Goal: Task Accomplishment & Management: Manage account settings

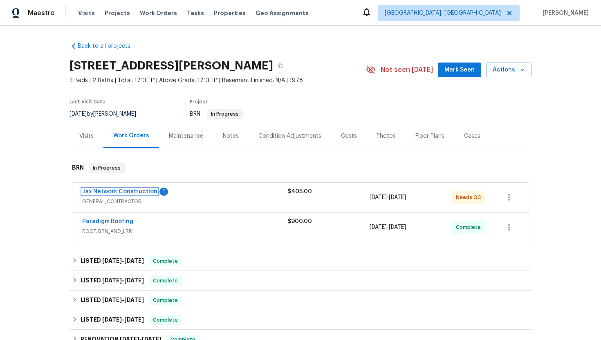
click at [122, 189] on link "Jax Network Construction" at bounding box center [119, 192] width 75 height 6
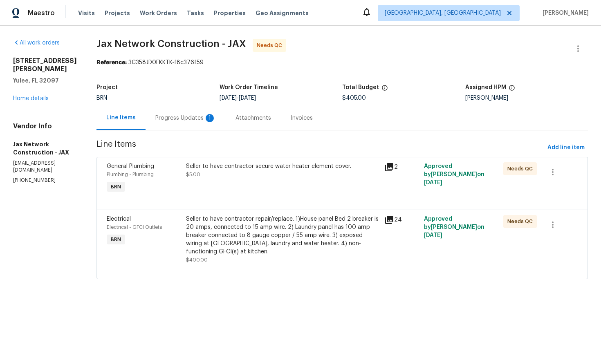
click at [222, 122] on div "Progress Updates 1" at bounding box center [186, 118] width 80 height 24
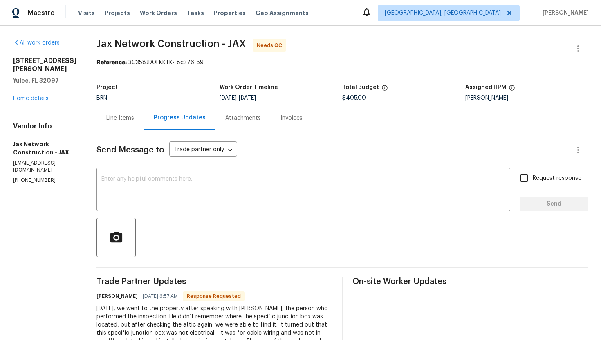
click at [133, 117] on div "Line Items" at bounding box center [120, 118] width 28 height 8
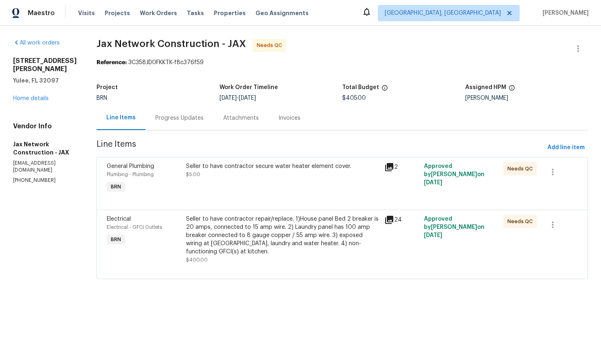
click at [168, 128] on div "Progress Updates" at bounding box center [180, 118] width 68 height 24
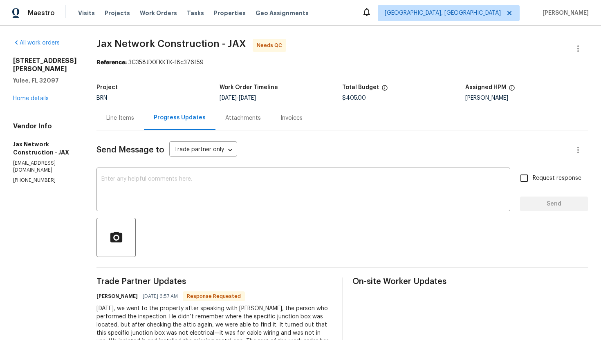
click at [126, 124] on div "Line Items" at bounding box center [120, 118] width 47 height 24
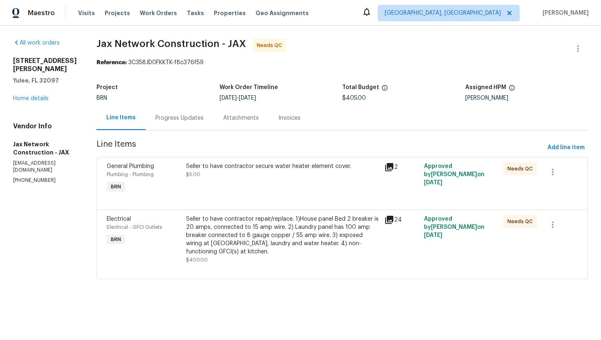
click at [277, 250] on div "Seller to have contractor repair/replace. 1)House panel Bed 2 breaker is 20 amp…" at bounding box center [282, 235] width 193 height 41
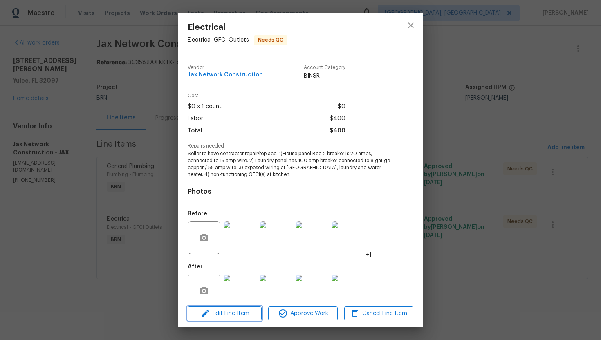
click at [245, 318] on span "Edit Line Item" at bounding box center [224, 314] width 69 height 10
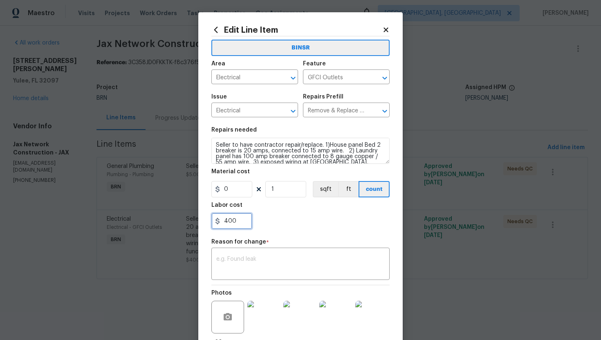
drag, startPoint x: 224, startPoint y: 221, endPoint x: 270, endPoint y: 222, distance: 45.8
click at [270, 222] on div "400" at bounding box center [300, 221] width 178 height 16
type input "595"
click at [281, 260] on textarea at bounding box center [300, 264] width 168 height 17
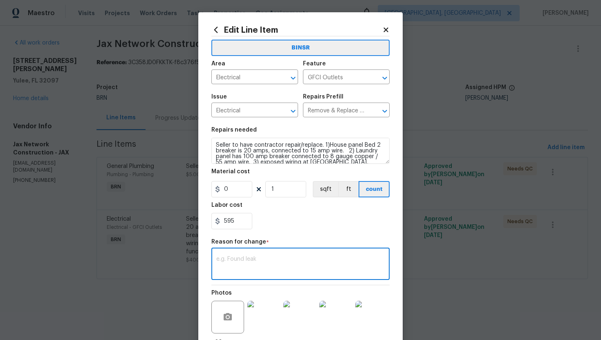
paste textarea "(AG) Updated per vendors final cost."
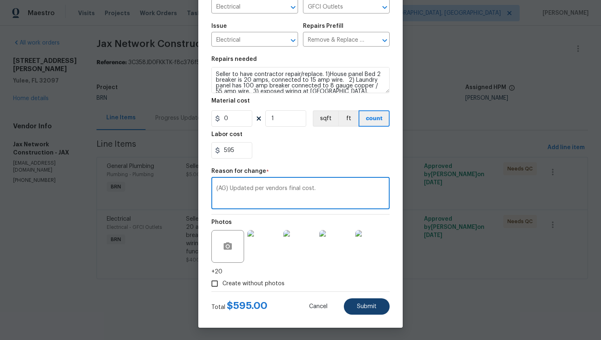
type textarea "(AG) Updated per vendors final cost."
click at [365, 311] on button "Submit" at bounding box center [367, 307] width 46 height 16
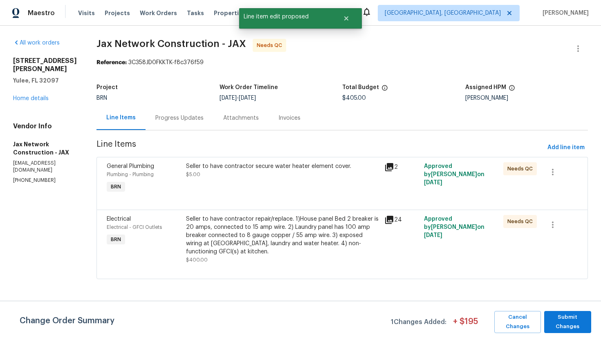
scroll to position [0, 0]
click at [559, 320] on span "Submit Changes" at bounding box center [567, 322] width 39 height 19
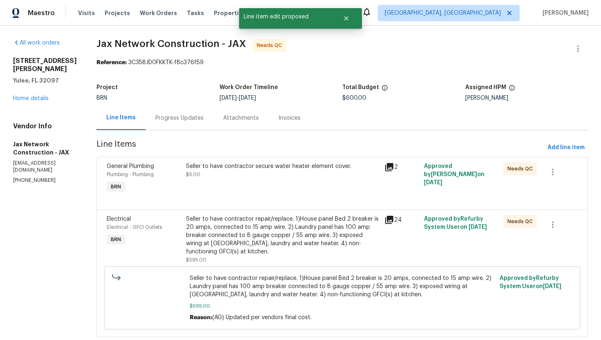
click at [169, 118] on div "Progress Updates" at bounding box center [179, 118] width 48 height 8
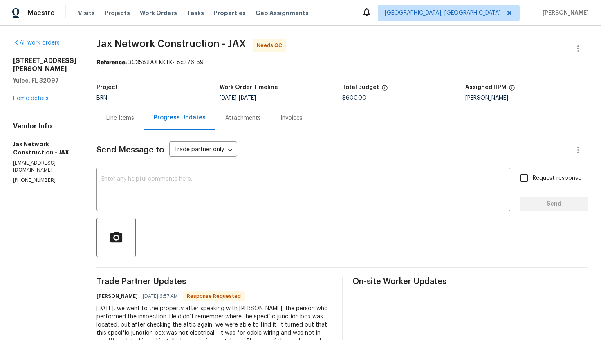
click at [118, 126] on div "Line Items" at bounding box center [120, 118] width 47 height 24
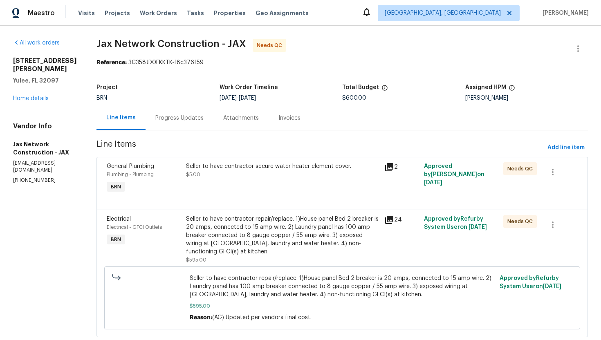
click at [256, 186] on div "Seller to have contractor secure water heater element cover. $5.00" at bounding box center [283, 179] width 198 height 38
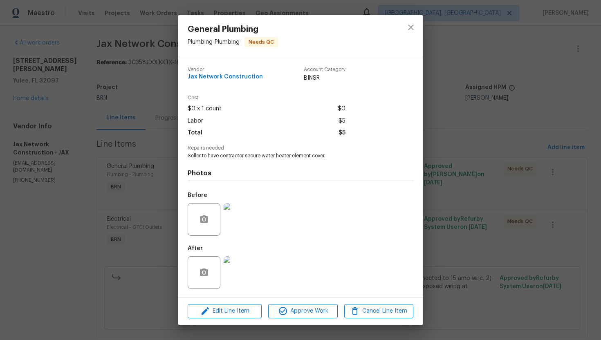
click at [237, 227] on img at bounding box center [240, 219] width 33 height 33
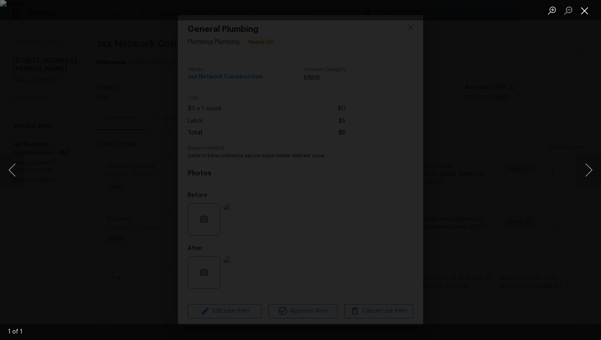
click at [583, 16] on button "Close lightbox" at bounding box center [585, 10] width 16 height 14
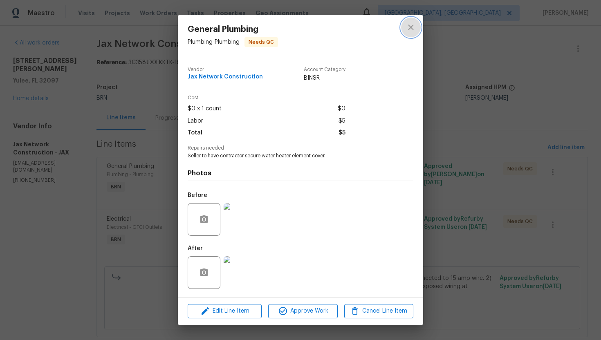
click at [411, 34] on button "close" at bounding box center [411, 28] width 20 height 20
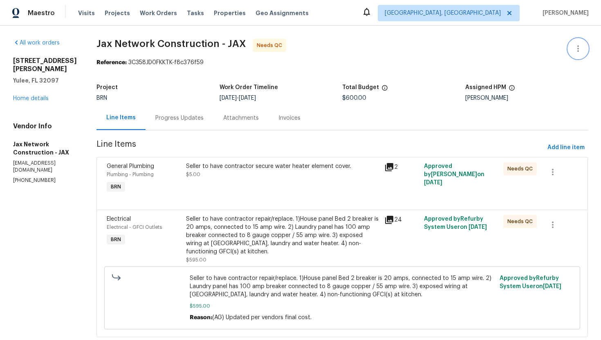
click at [585, 47] on button "button" at bounding box center [578, 49] width 20 height 20
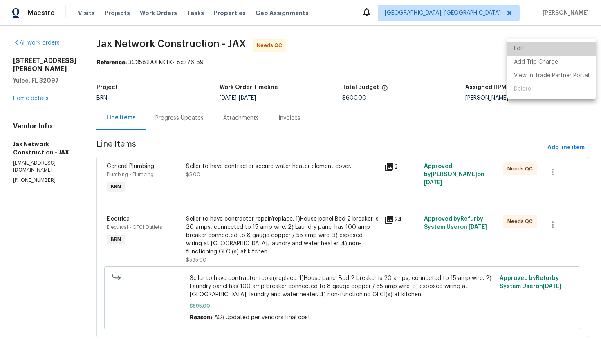
click at [559, 53] on li "Edit" at bounding box center [551, 48] width 88 height 13
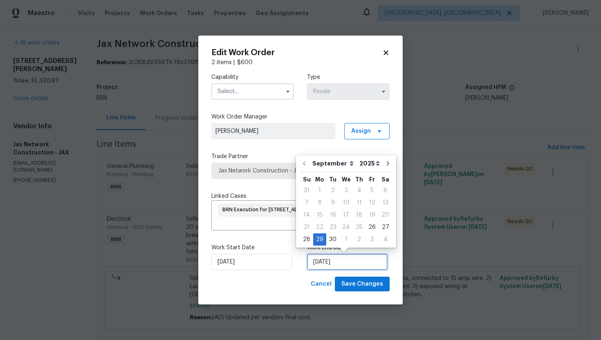
click at [317, 259] on input "[DATE]" at bounding box center [347, 262] width 81 height 16
click at [316, 263] on input "[DATE]" at bounding box center [347, 262] width 81 height 16
click at [325, 264] on input "[DATE]" at bounding box center [347, 262] width 81 height 16
click at [316, 263] on input "[DATE]" at bounding box center [347, 262] width 81 height 16
type input "[DATE]"
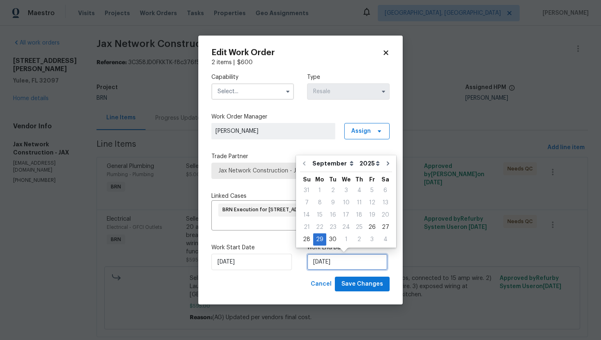
select select "9"
type input "[DATE]"
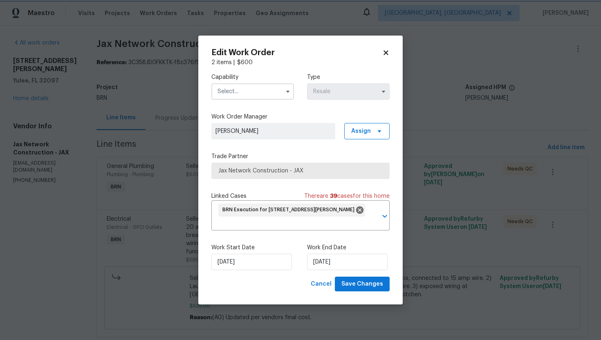
click at [277, 291] on div "Cancel Save Changes" at bounding box center [300, 284] width 178 height 15
click at [267, 91] on input "text" at bounding box center [252, 91] width 83 height 16
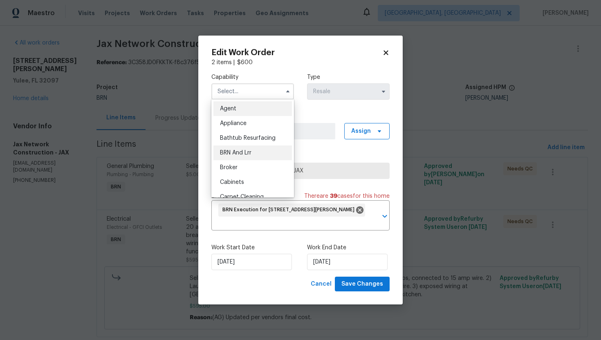
click at [267, 152] on div "BRN And Lrr" at bounding box center [252, 153] width 79 height 15
type input "BRN And Lrr"
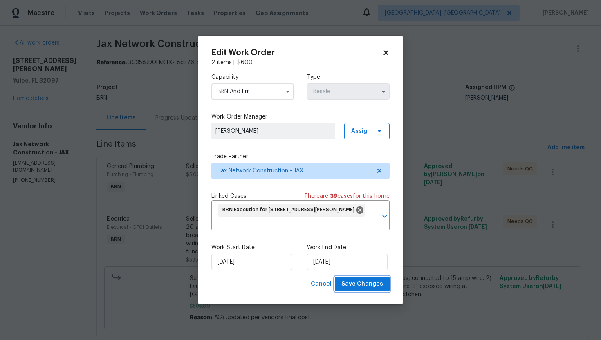
click at [350, 283] on span "Save Changes" at bounding box center [362, 284] width 42 height 10
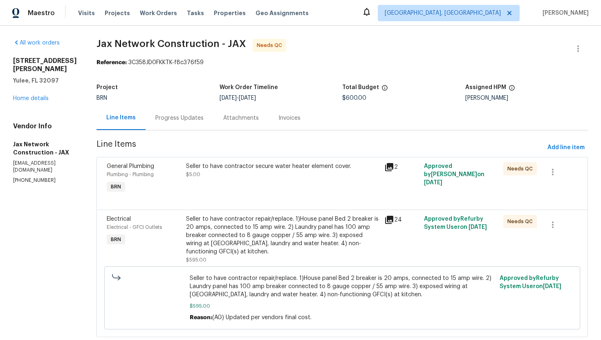
click at [261, 189] on div "Seller to have contractor secure water heater element cover. $5.00" at bounding box center [283, 179] width 198 height 38
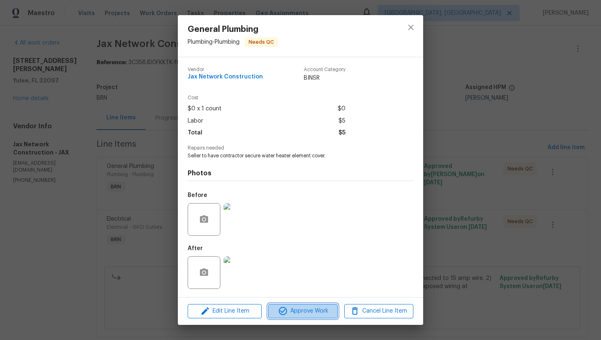
click at [307, 308] on span "Approve Work" at bounding box center [303, 311] width 64 height 10
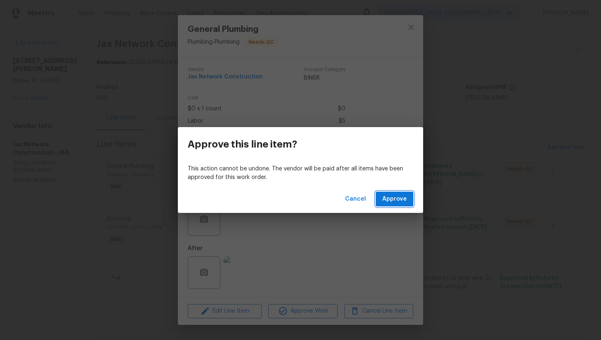
click at [387, 199] on span "Approve" at bounding box center [394, 199] width 25 height 10
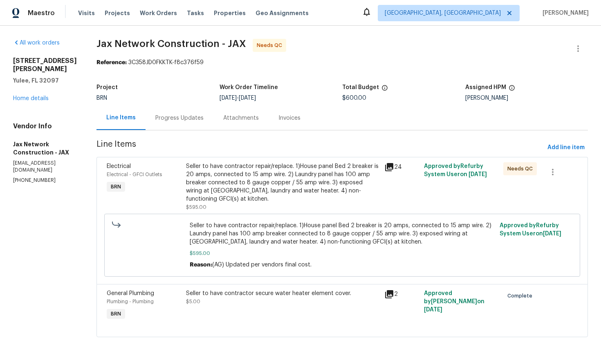
click at [283, 193] on div "Seller to have contractor repair/replace. 1)House panel Bed 2 breaker is 20 amp…" at bounding box center [282, 182] width 193 height 41
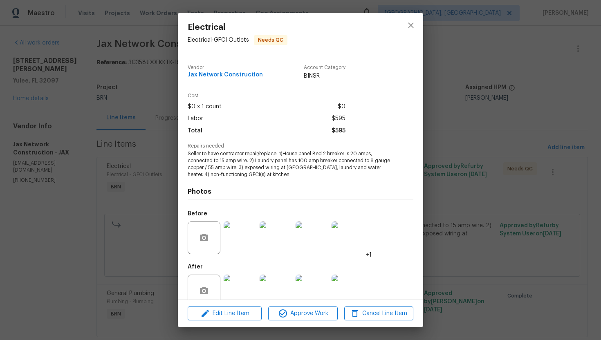
scroll to position [16, 0]
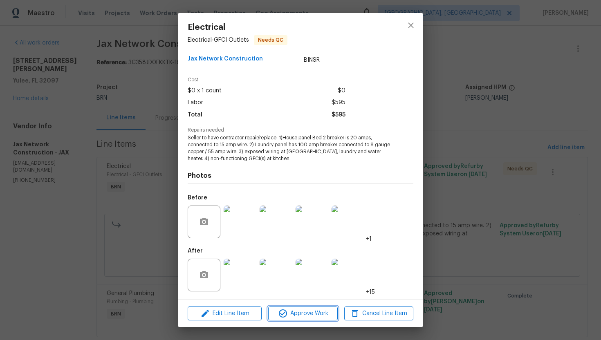
click at [307, 312] on span "Approve Work" at bounding box center [303, 314] width 64 height 10
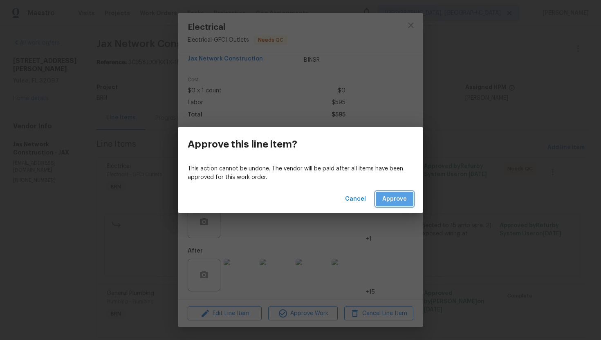
click at [393, 202] on span "Approve" at bounding box center [394, 199] width 25 height 10
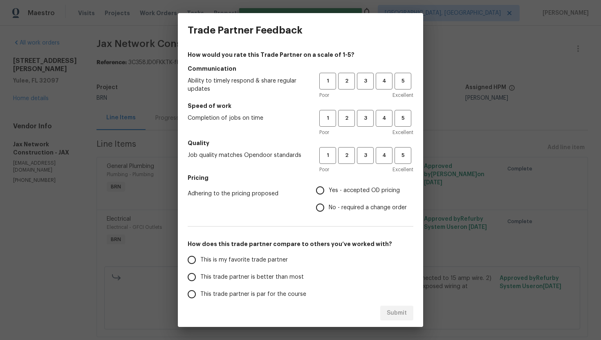
click at [362, 90] on div "1 2 3 4 5 Poor Excellent" at bounding box center [366, 86] width 94 height 27
click at [364, 84] on span "3" at bounding box center [365, 80] width 15 height 9
click at [368, 121] on span "3" at bounding box center [365, 118] width 15 height 9
click at [368, 147] on button "3" at bounding box center [365, 155] width 17 height 17
click at [334, 206] on span "No - required a change order" at bounding box center [368, 208] width 78 height 9
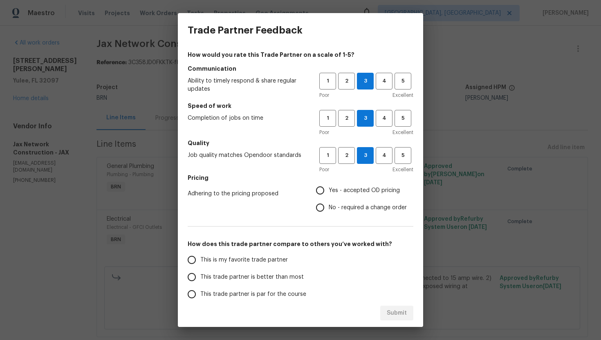
click at [329, 206] on input "No - required a change order" at bounding box center [320, 207] width 17 height 17
radio input "true"
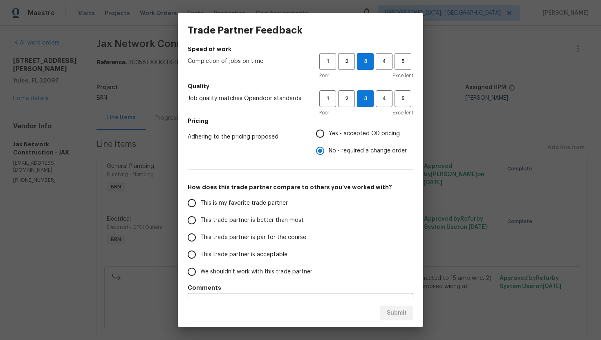
scroll to position [75, 0]
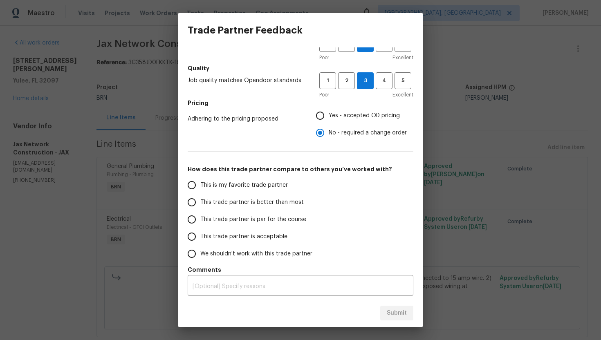
click at [236, 216] on span "This trade partner is par for the course" at bounding box center [253, 219] width 106 height 9
click at [200, 216] on input "This trade partner is par for the course" at bounding box center [191, 219] width 17 height 17
click at [404, 312] on span "Submit" at bounding box center [397, 313] width 20 height 10
radio input "true"
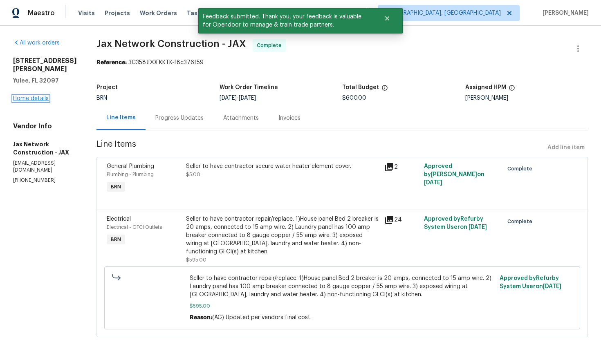
click at [39, 96] on link "Home details" at bounding box center [31, 99] width 36 height 6
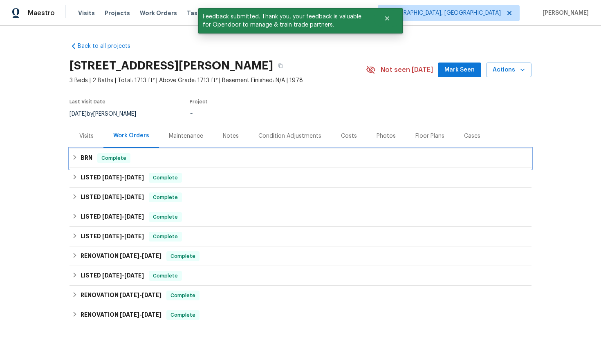
click at [93, 158] on div "BRN Complete" at bounding box center [300, 158] width 457 height 10
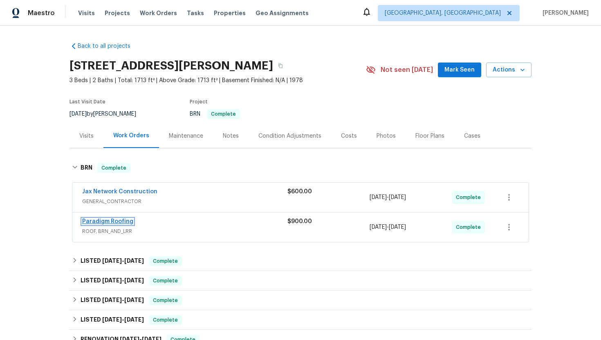
click at [105, 221] on link "Paradigm Roofing" at bounding box center [107, 222] width 51 height 6
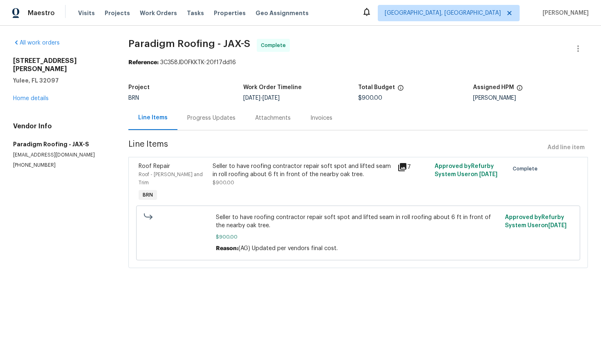
click at [201, 132] on section "Paradigm Roofing - JAX-S Complete Reference: 3C358JD0FKKTK-20f17dd16 Project BR…" at bounding box center [358, 158] width 460 height 239
click at [214, 129] on div "Progress Updates" at bounding box center [211, 118] width 68 height 24
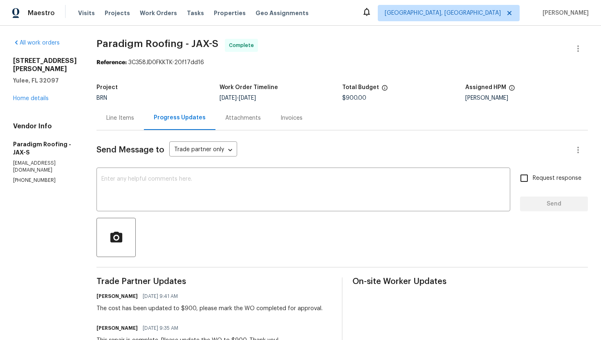
click at [109, 113] on div "Line Items" at bounding box center [120, 118] width 47 height 24
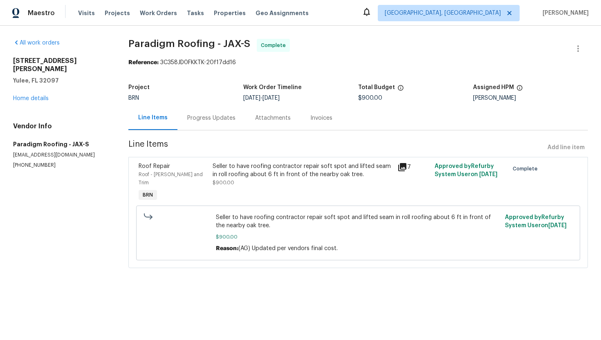
click at [239, 184] on div "Seller to have roofing contractor repair soft spot and lifted seam in roll roof…" at bounding box center [303, 174] width 180 height 25
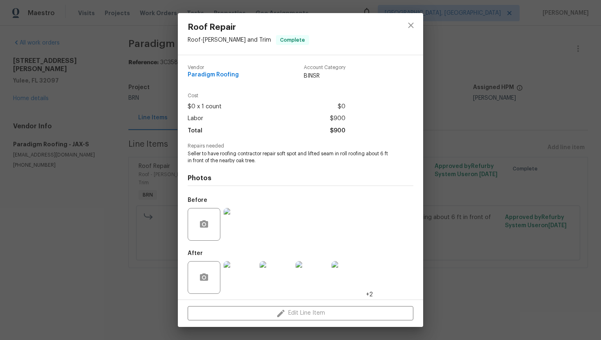
click at [122, 124] on div "Roof Repair Roof - [PERSON_NAME] and Trim Complete Vendor Paradigm Roofing Acco…" at bounding box center [300, 170] width 601 height 340
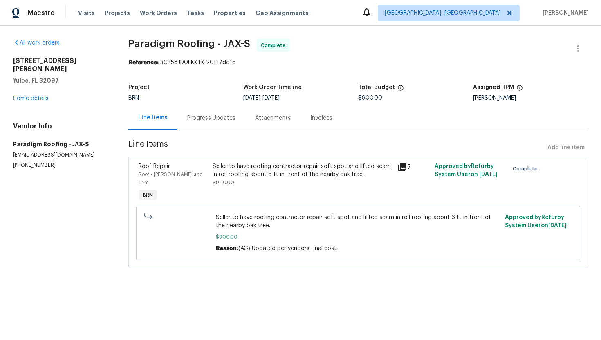
click at [229, 180] on div "Seller to have roofing contractor repair soft spot and lifted seam in roll roof…" at bounding box center [303, 174] width 180 height 25
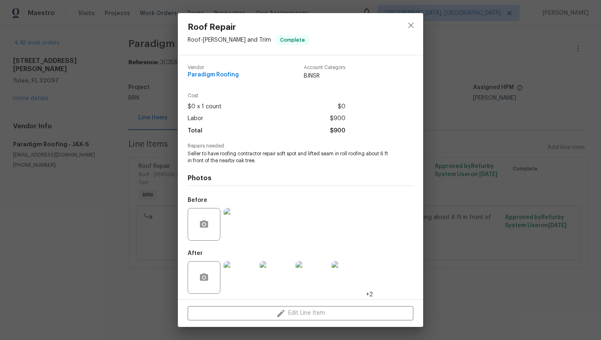
click at [211, 153] on span "Seller to have roofing contractor repair soft spot and lifted seam in roll roof…" at bounding box center [289, 157] width 203 height 14
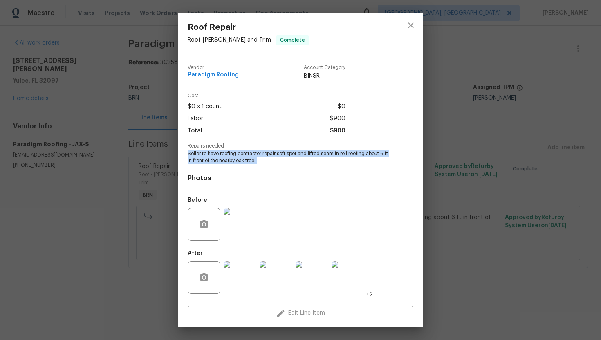
copy span "Seller to have roofing contractor repair soft spot and lifted seam in roll roof…"
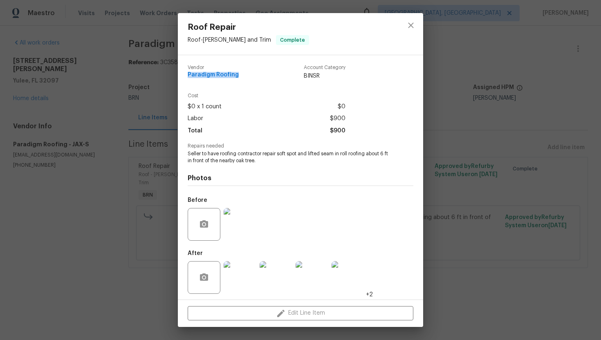
drag, startPoint x: 185, startPoint y: 74, endPoint x: 242, endPoint y: 78, distance: 57.4
click at [242, 78] on div "Vendor Paradigm Roofing Account Category BINSR Cost $0 x 1 count $0 Labor $900 …" at bounding box center [300, 177] width 245 height 245
copy span "Paradigm Roofing"
click at [416, 22] on button "close" at bounding box center [411, 26] width 20 height 20
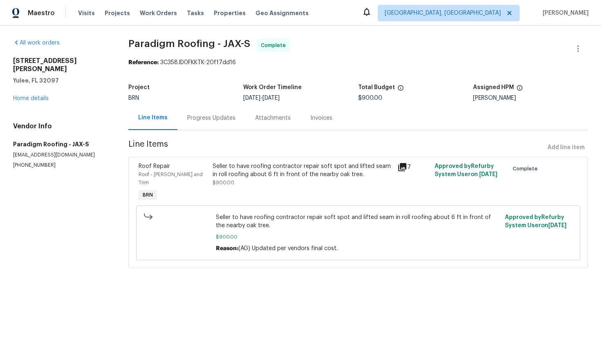
click at [254, 168] on div "Seller to have roofing contractor repair soft spot and lifted seam in roll roof…" at bounding box center [303, 170] width 180 height 16
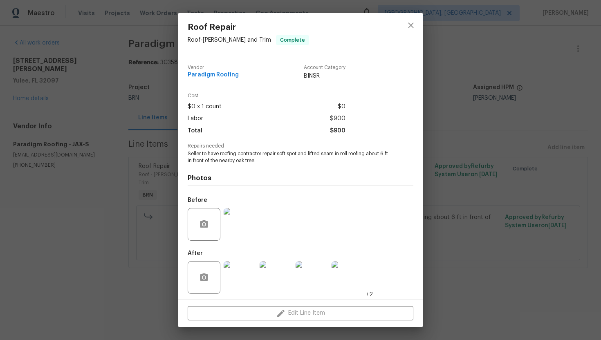
scroll to position [2, 0]
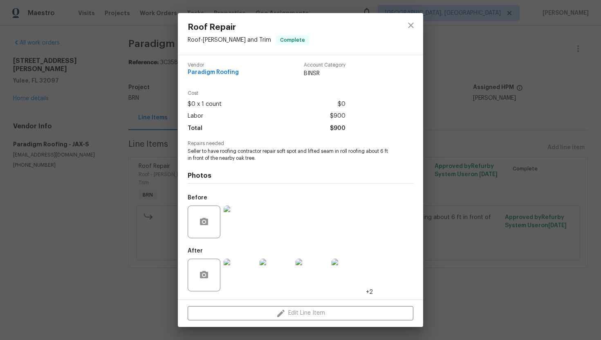
click at [241, 223] on img at bounding box center [240, 222] width 33 height 33
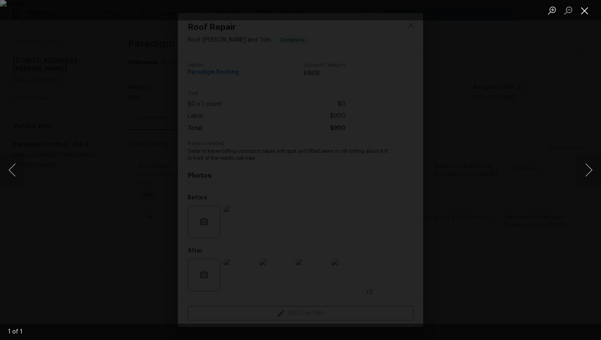
click at [590, 11] on button "Close lightbox" at bounding box center [585, 10] width 16 height 14
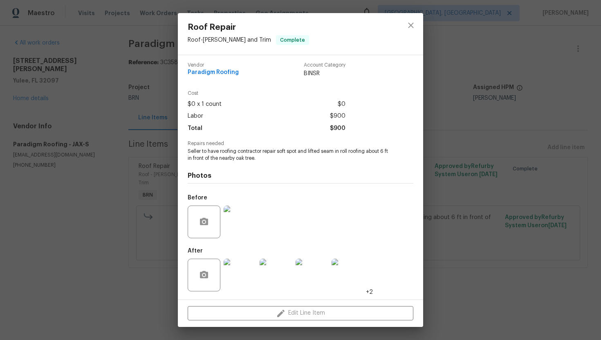
click at [228, 275] on img at bounding box center [240, 275] width 33 height 33
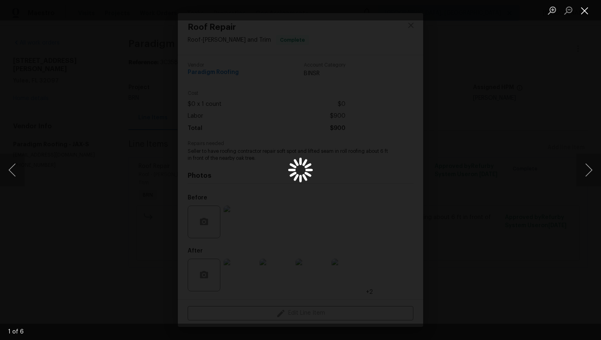
click at [586, 11] on button "Close lightbox" at bounding box center [585, 10] width 16 height 14
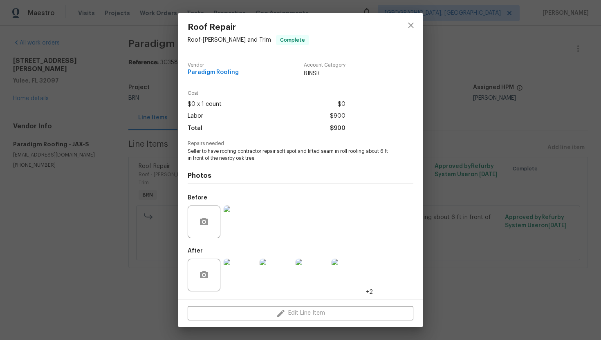
click at [245, 265] on img at bounding box center [240, 275] width 33 height 33
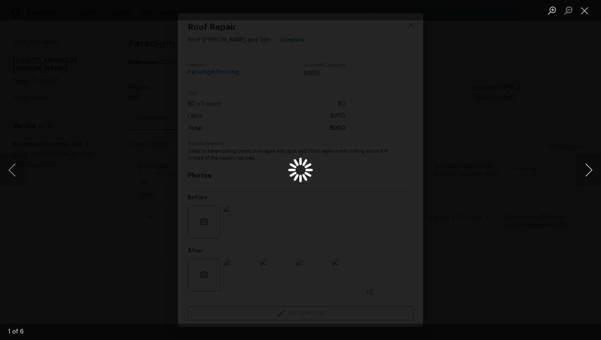
click at [591, 167] on button "Next image" at bounding box center [589, 170] width 25 height 33
click at [260, 154] on img "Lightbox" at bounding box center [300, 170] width 268 height 152
click at [16, 167] on button "Previous image" at bounding box center [12, 170] width 25 height 33
click at [587, 171] on button "Next image" at bounding box center [589, 170] width 25 height 33
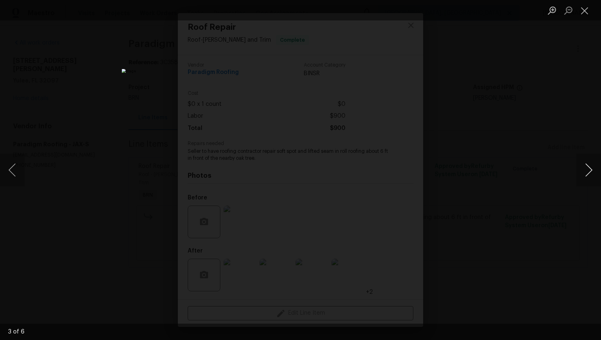
click at [588, 172] on button "Next image" at bounding box center [589, 170] width 25 height 33
click at [580, 171] on button "Next image" at bounding box center [589, 170] width 25 height 33
click at [590, 171] on button "Next image" at bounding box center [589, 170] width 25 height 33
click at [584, 11] on button "Close lightbox" at bounding box center [585, 10] width 16 height 14
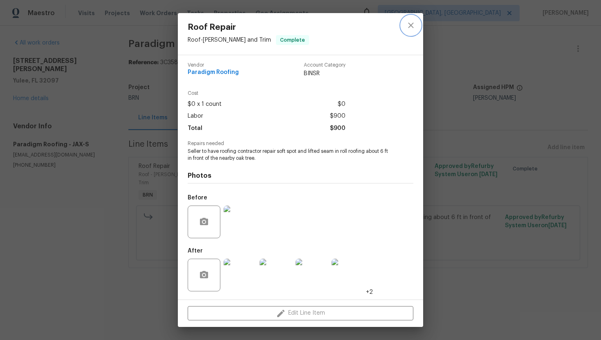
click at [413, 21] on icon "close" at bounding box center [411, 25] width 10 height 10
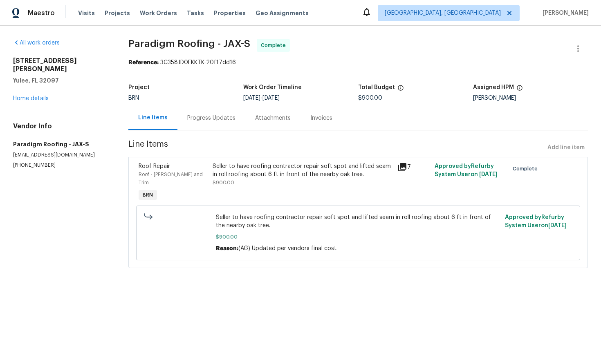
click at [307, 119] on div "Invoices" at bounding box center [322, 118] width 42 height 24
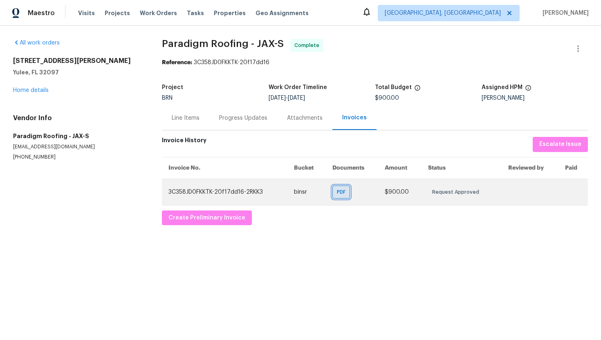
click at [343, 188] on div "PDF" at bounding box center [341, 192] width 18 height 13
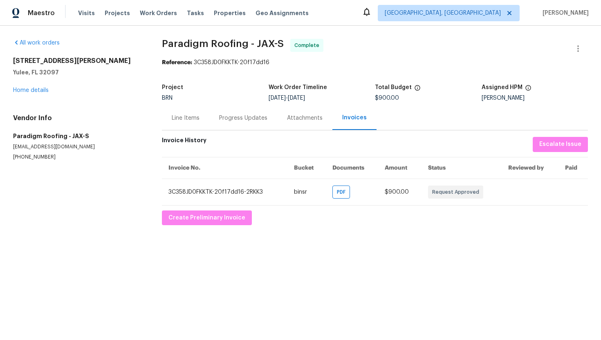
click at [195, 114] on div "Line Items" at bounding box center [186, 118] width 28 height 8
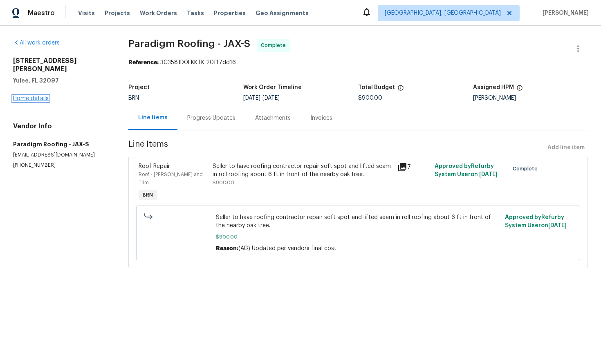
click at [39, 96] on link "Home details" at bounding box center [31, 99] width 36 height 6
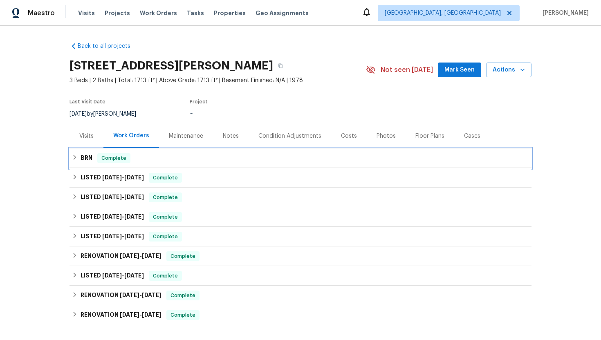
click at [82, 161] on h6 "BRN" at bounding box center [87, 158] width 12 height 10
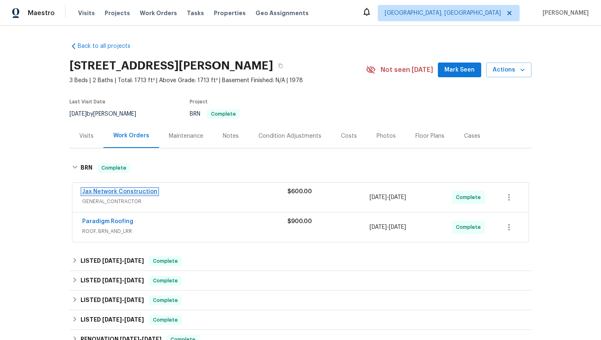
click at [101, 190] on link "Jax Network Construction" at bounding box center [119, 192] width 75 height 6
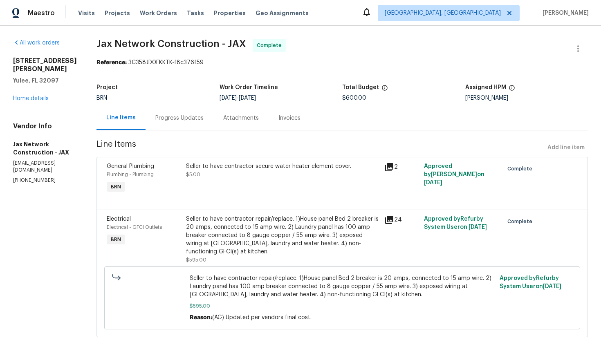
click at [260, 173] on div "Seller to have contractor secure water heater element cover. $5.00" at bounding box center [282, 170] width 193 height 16
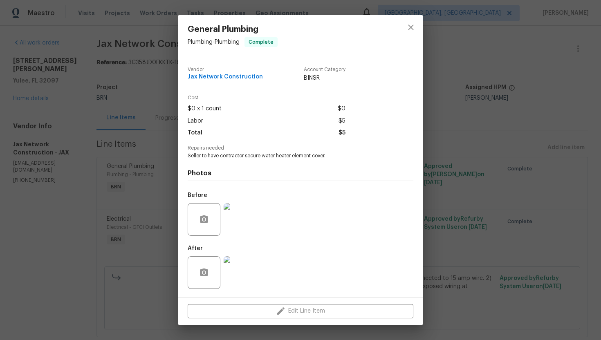
click at [222, 80] on span "Jax Network Construction" at bounding box center [225, 77] width 75 height 6
copy span "Jax Network Construction"
click at [206, 156] on span "Seller to have contractor secure water heater element cover." at bounding box center [289, 156] width 203 height 7
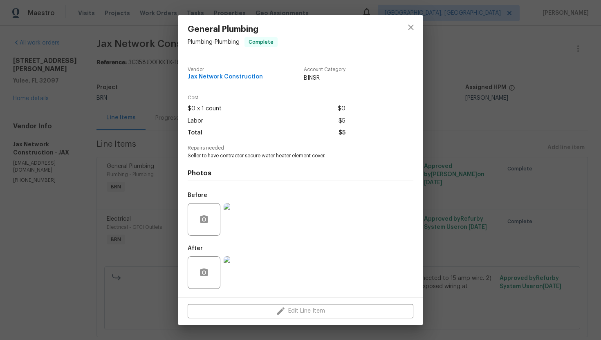
click at [206, 156] on span "Seller to have contractor secure water heater element cover." at bounding box center [289, 156] width 203 height 7
copy span "Seller to have contractor secure water heater element cover."
click at [140, 127] on div "General Plumbing Plumbing - Plumbing Complete Vendor Jax Network Construction A…" at bounding box center [300, 170] width 601 height 340
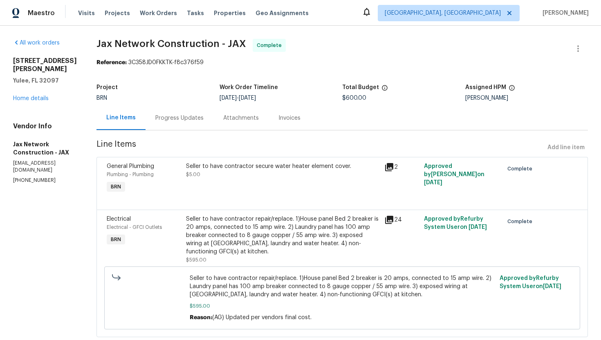
click at [242, 241] on div "Seller to have contractor repair/replace. 1)House panel Bed 2 breaker is 20 amp…" at bounding box center [282, 235] width 193 height 41
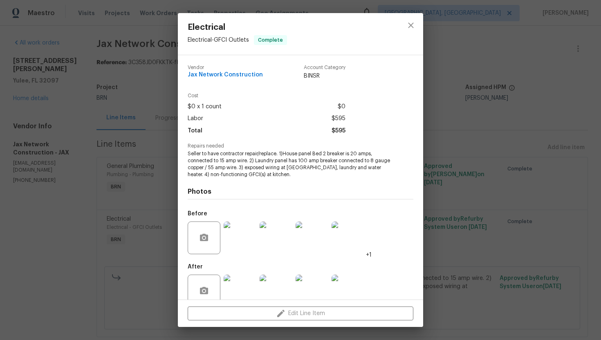
click at [246, 169] on span "Seller to have contractor repair/replace. 1)House panel Bed 2 breaker is 20 amp…" at bounding box center [289, 163] width 203 height 27
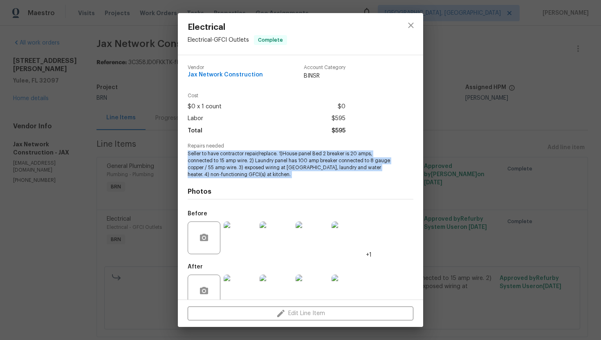
copy span "Seller to have contractor repair/replace. 1)House panel Bed 2 breaker is 20 amp…"
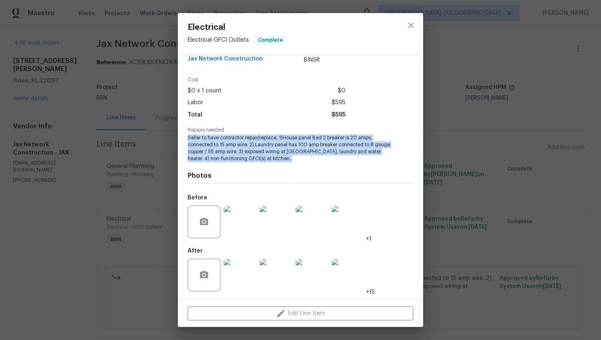
click at [345, 215] on img at bounding box center [348, 222] width 33 height 33
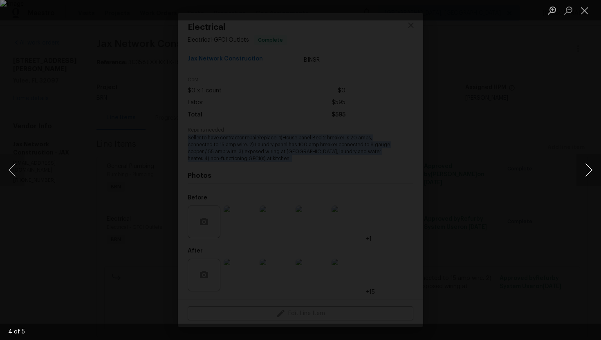
click at [590, 168] on button "Next image" at bounding box center [589, 170] width 25 height 33
click at [9, 176] on button "Previous image" at bounding box center [12, 170] width 25 height 33
click at [596, 161] on button "Next image" at bounding box center [589, 170] width 25 height 33
click at [8, 177] on button "Previous image" at bounding box center [12, 170] width 25 height 33
click at [7, 166] on button "Previous image" at bounding box center [12, 170] width 25 height 33
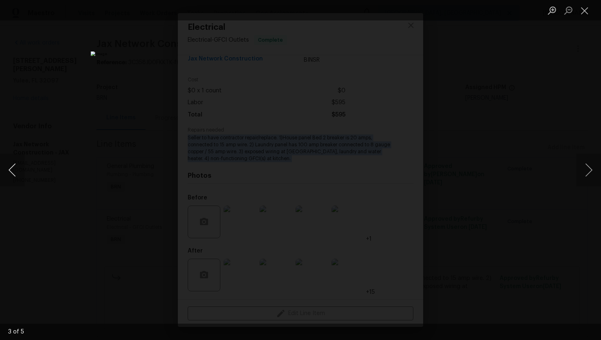
click at [14, 171] on button "Previous image" at bounding box center [12, 170] width 25 height 33
click at [18, 172] on button "Previous image" at bounding box center [12, 170] width 25 height 33
click at [590, 4] on button "Close lightbox" at bounding box center [585, 10] width 16 height 14
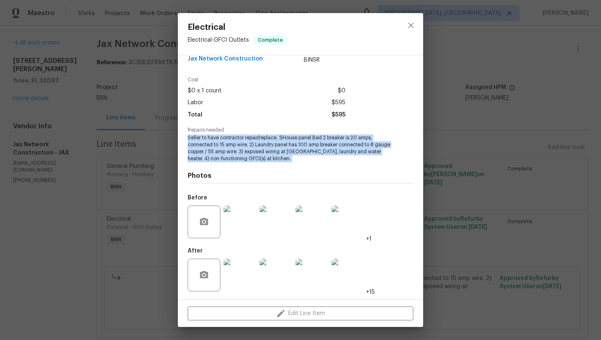
click at [242, 280] on img at bounding box center [240, 275] width 33 height 33
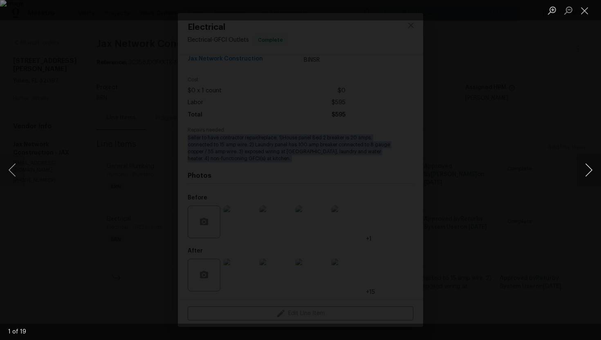
click at [590, 170] on button "Next image" at bounding box center [589, 170] width 25 height 33
click at [592, 166] on button "Next image" at bounding box center [589, 170] width 25 height 33
click at [585, 173] on button "Next image" at bounding box center [589, 170] width 25 height 33
click at [579, 166] on button "Next image" at bounding box center [589, 170] width 25 height 33
click at [593, 171] on button "Next image" at bounding box center [589, 170] width 25 height 33
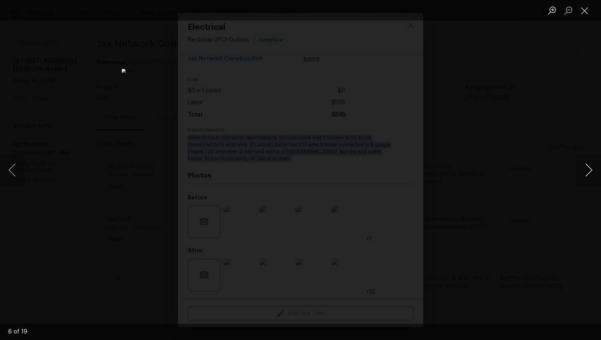
click at [592, 175] on button "Next image" at bounding box center [589, 170] width 25 height 33
click at [584, 168] on button "Next image" at bounding box center [589, 170] width 25 height 33
click at [17, 162] on button "Previous image" at bounding box center [12, 170] width 25 height 33
click at [591, 168] on button "Next image" at bounding box center [589, 170] width 25 height 33
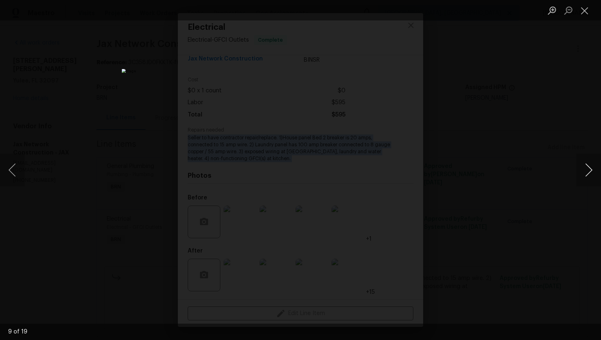
click at [587, 170] on button "Next image" at bounding box center [589, 170] width 25 height 33
click at [590, 173] on button "Next image" at bounding box center [589, 170] width 25 height 33
click at [586, 172] on button "Next image" at bounding box center [589, 170] width 25 height 33
click at [588, 171] on button "Next image" at bounding box center [589, 170] width 25 height 33
click at [591, 177] on button "Next image" at bounding box center [589, 170] width 25 height 33
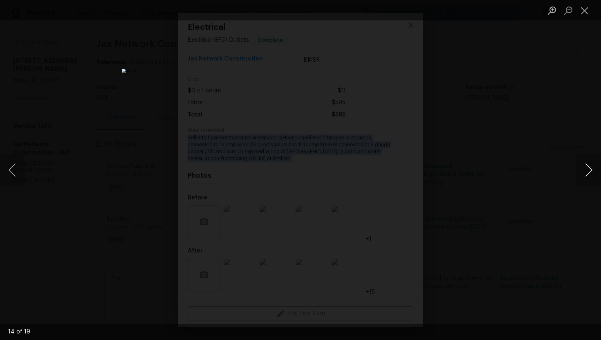
click at [584, 169] on button "Next image" at bounding box center [589, 170] width 25 height 33
click at [585, 169] on button "Next image" at bounding box center [589, 170] width 25 height 33
click at [587, 171] on button "Next image" at bounding box center [589, 170] width 25 height 33
click at [590, 178] on button "Next image" at bounding box center [589, 170] width 25 height 33
click at [586, 170] on button "Next image" at bounding box center [589, 170] width 25 height 33
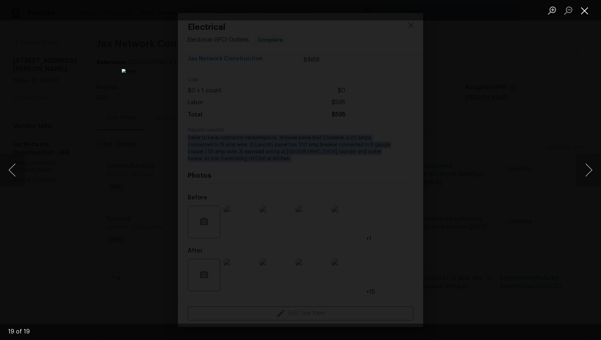
click at [584, 9] on button "Close lightbox" at bounding box center [585, 10] width 16 height 14
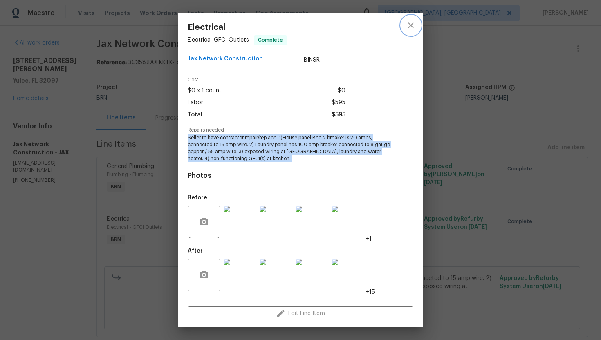
click at [406, 27] on icon "close" at bounding box center [411, 25] width 10 height 10
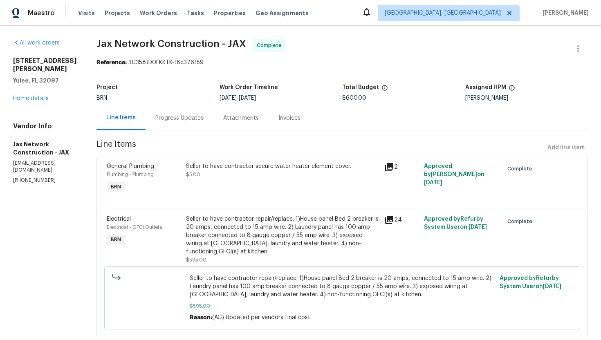
click at [292, 121] on div "Invoices" at bounding box center [289, 118] width 22 height 8
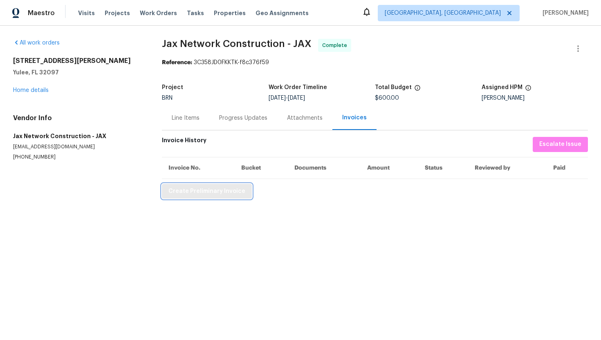
click at [211, 193] on span "Create Preliminary Invoice" at bounding box center [206, 191] width 77 height 10
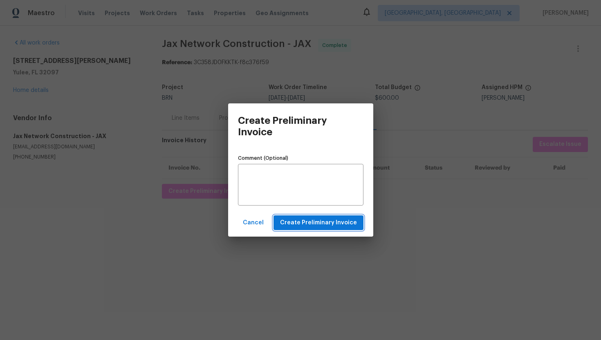
click at [335, 224] on span "Create Preliminary Invoice" at bounding box center [318, 223] width 77 height 10
